Goal: Find specific page/section: Find specific page/section

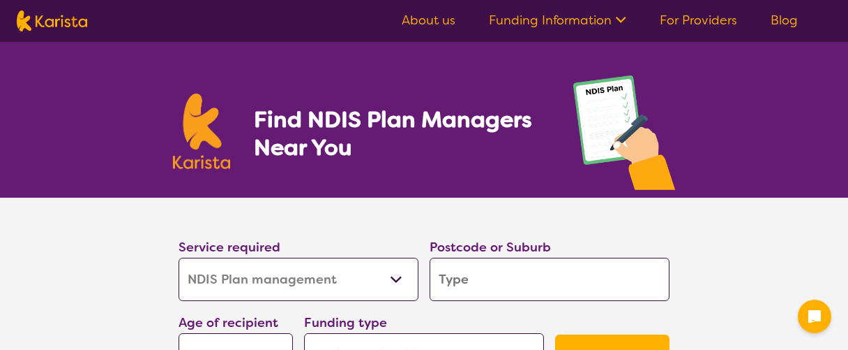
select select "NDIS Plan management"
select select "NDIS"
select select "NDIS Plan management"
select select "NDIS"
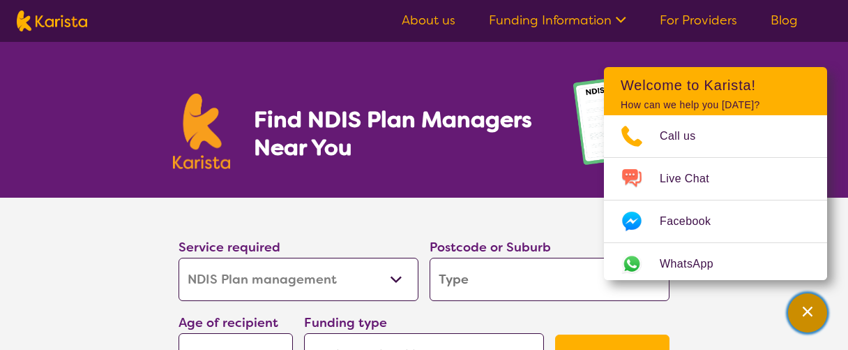
click at [807, 317] on icon "Channel Menu" at bounding box center [808, 311] width 14 height 14
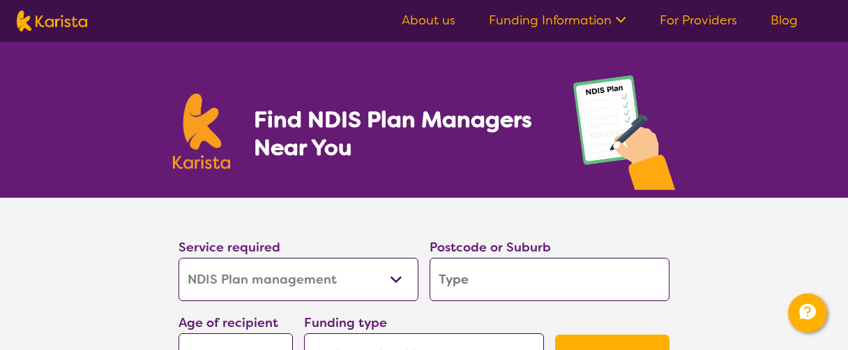
click at [24, 18] on img at bounding box center [52, 20] width 70 height 21
select select "NDIS Plan management"
select select "NDIS"
